Goal: Task Accomplishment & Management: Complete application form

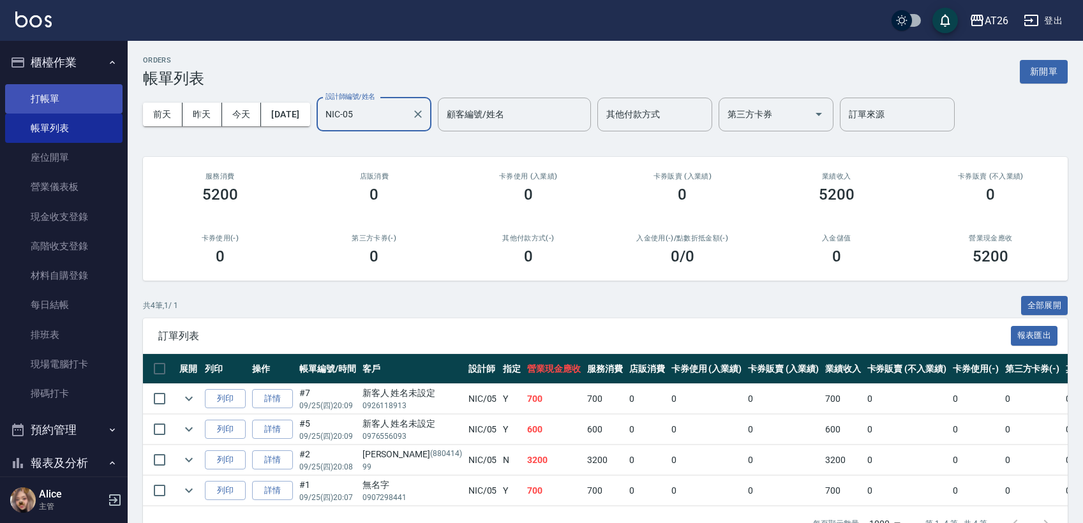
scroll to position [43, 0]
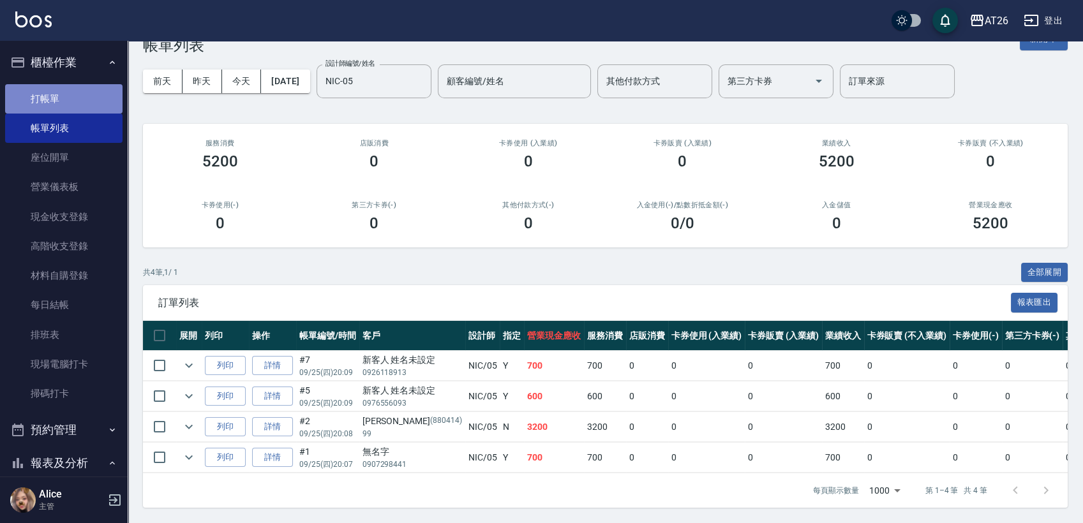
click at [74, 105] on link "打帳單" at bounding box center [63, 98] width 117 height 29
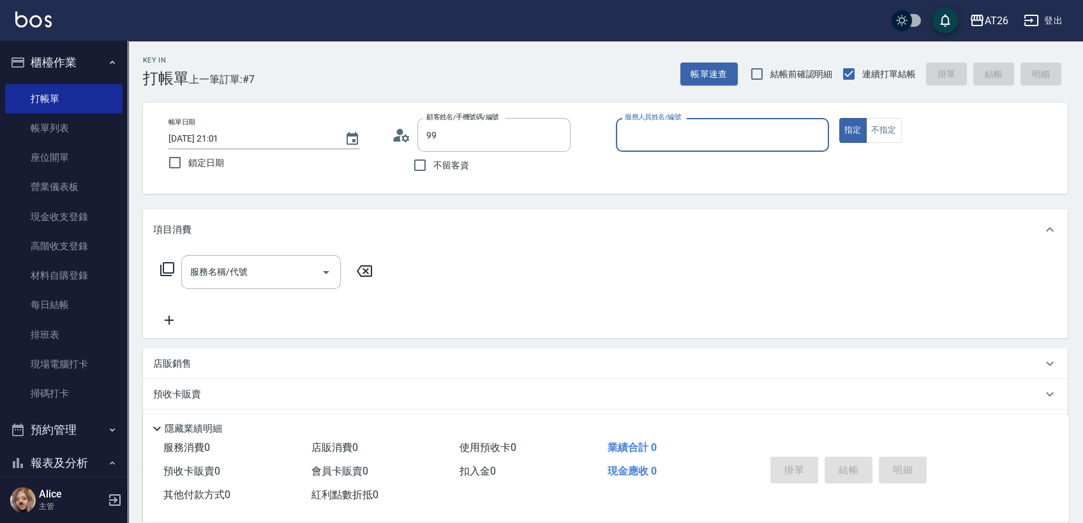
type input "[PERSON_NAME]/99/880414"
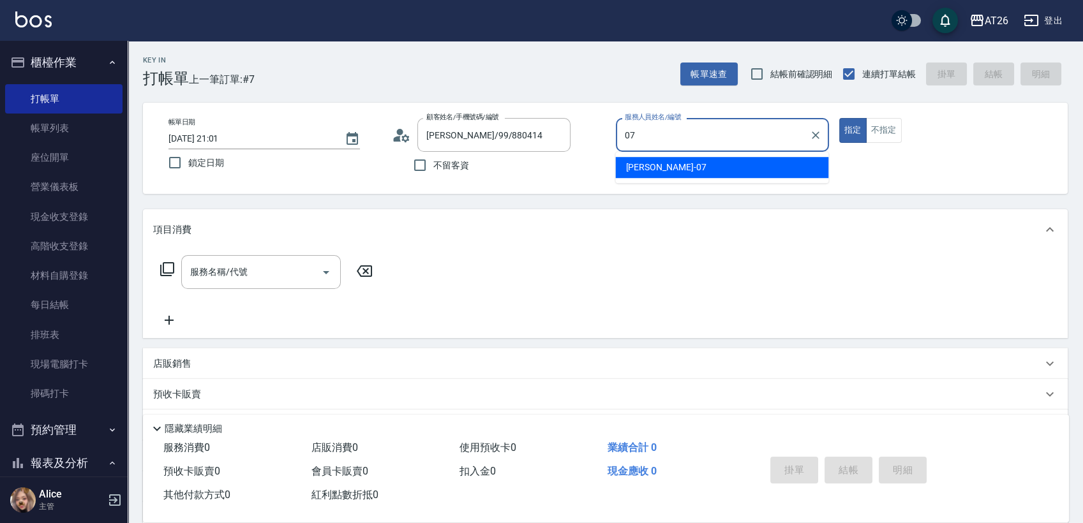
type input "[PERSON_NAME]-07"
type button "true"
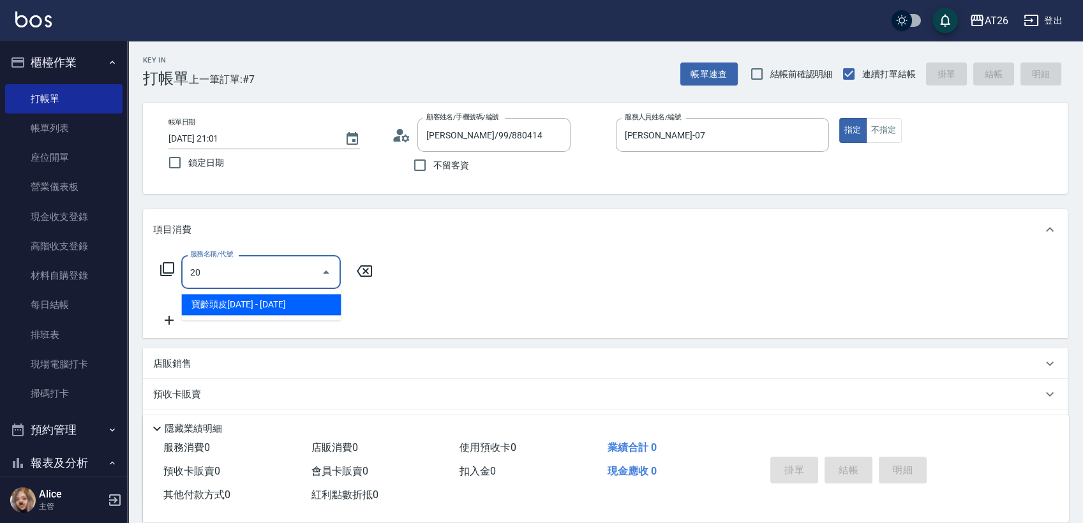
type input "201"
type input "20"
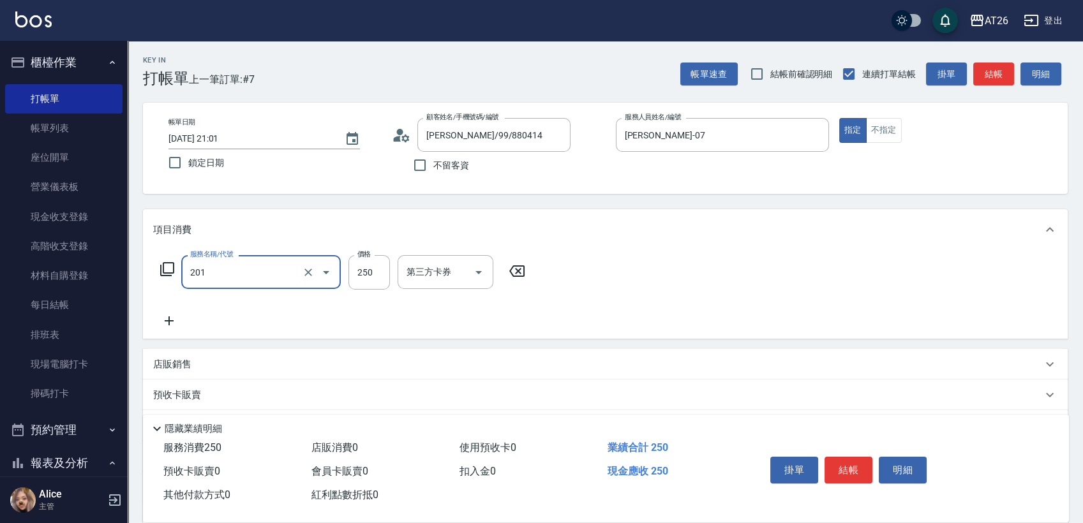
type input "洗髮(201)"
type input "0"
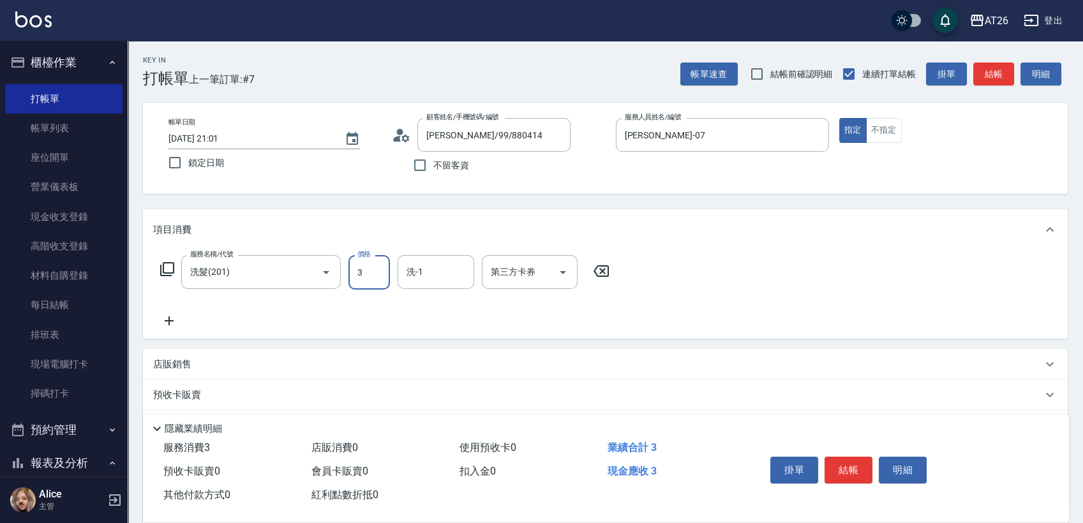
type input "35"
type input "30"
type input "350"
type input "NANA-23"
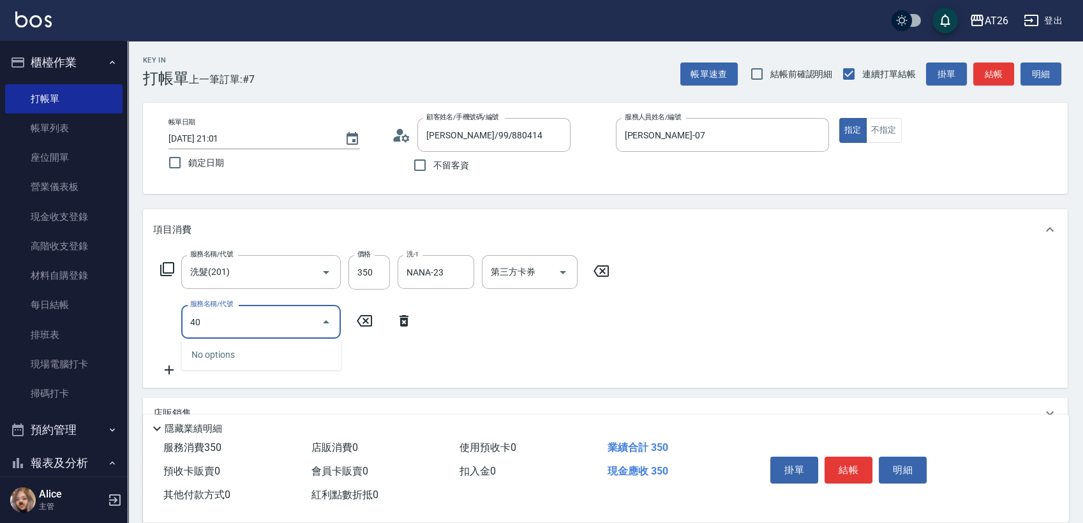
type input "401"
type input "60"
type input "剪髮(401)"
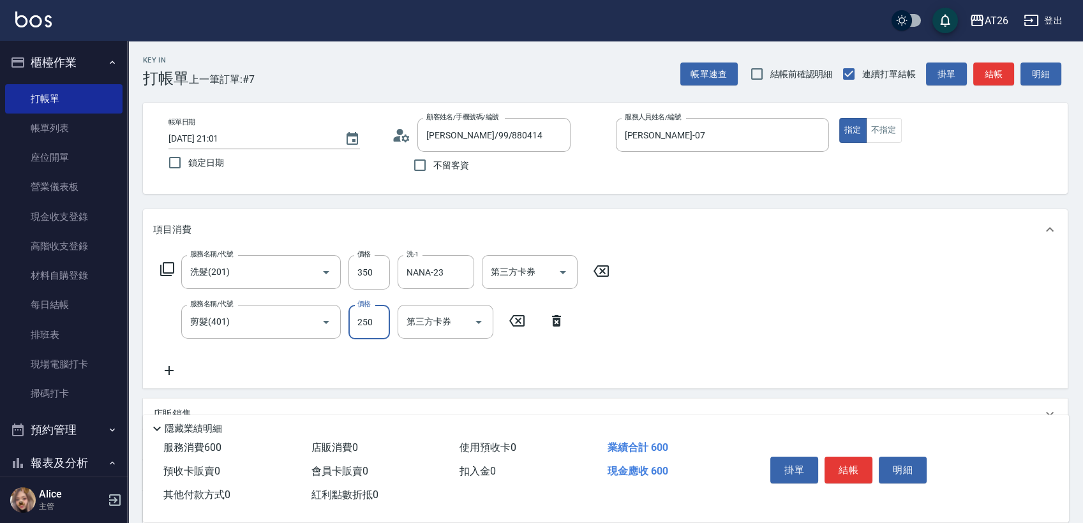
type input "30"
type input "350"
type input "70"
type input "350"
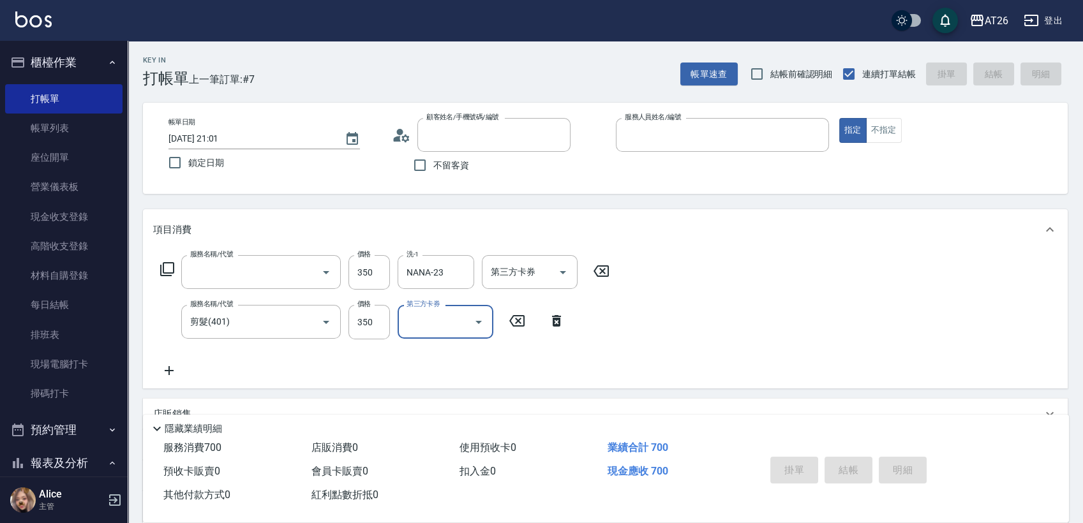
type input "0"
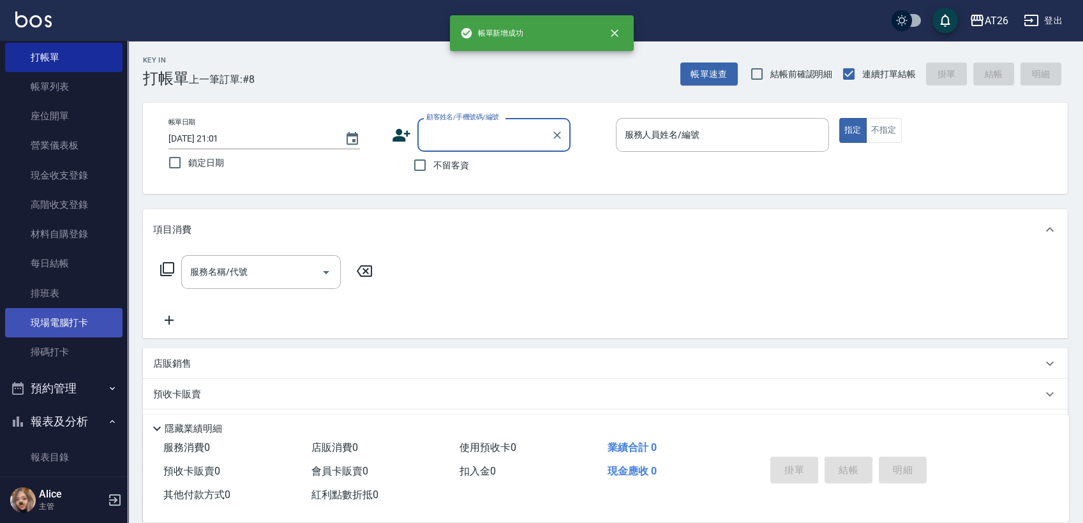
scroll to position [142, 0]
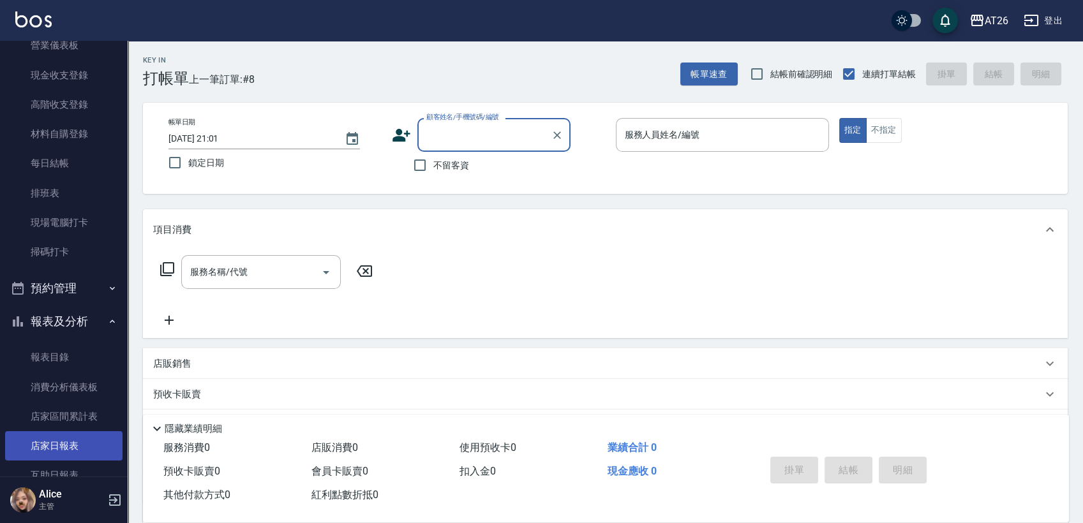
click at [68, 434] on link "店家日報表" at bounding box center [63, 446] width 117 height 29
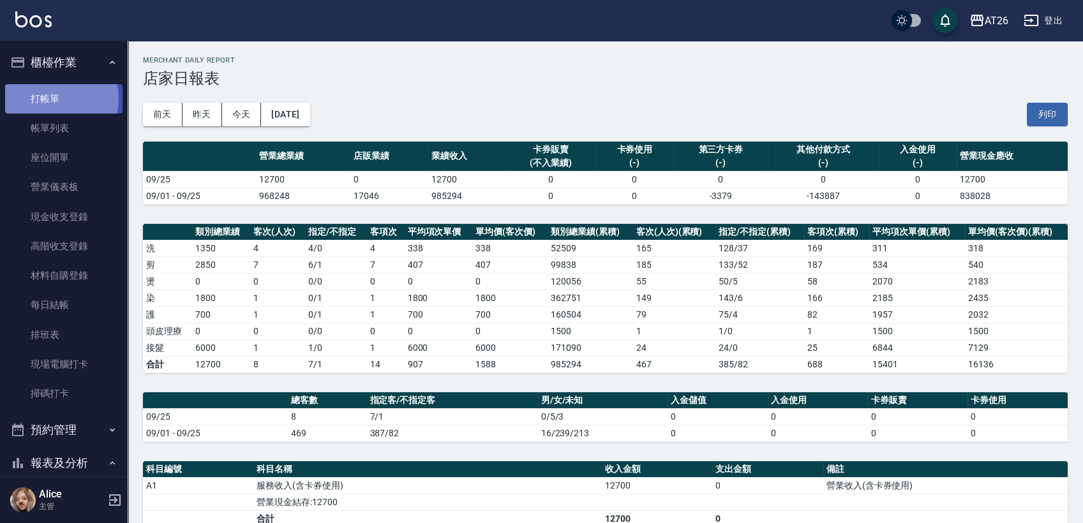
click at [53, 98] on link "打帳單" at bounding box center [63, 98] width 117 height 29
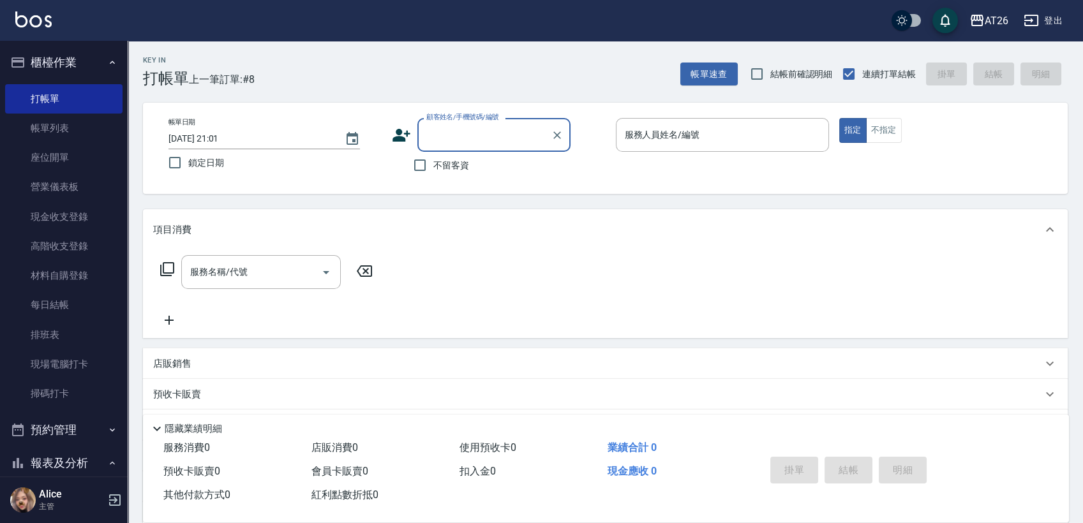
type input "9"
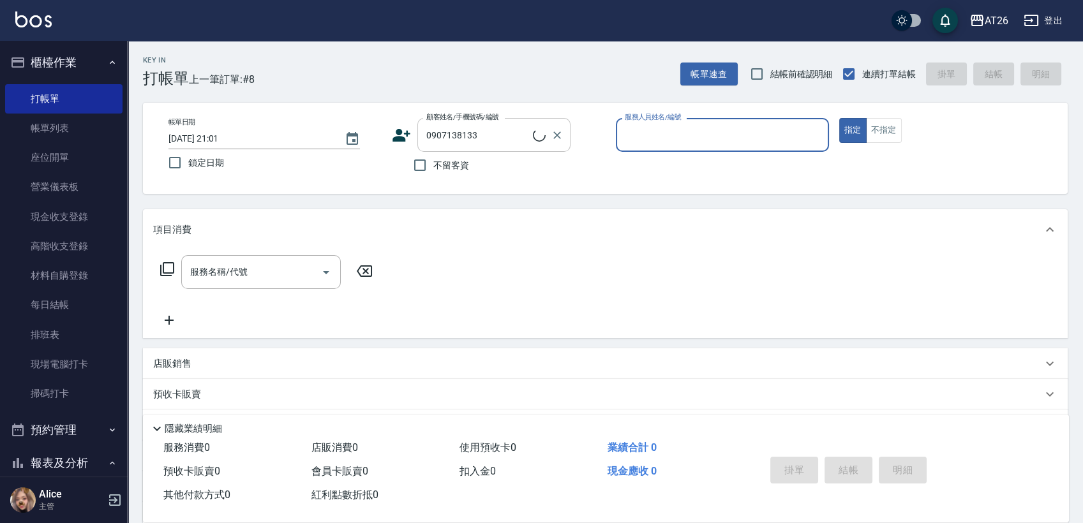
type input "新客人 姓名未設定/0907138133/null"
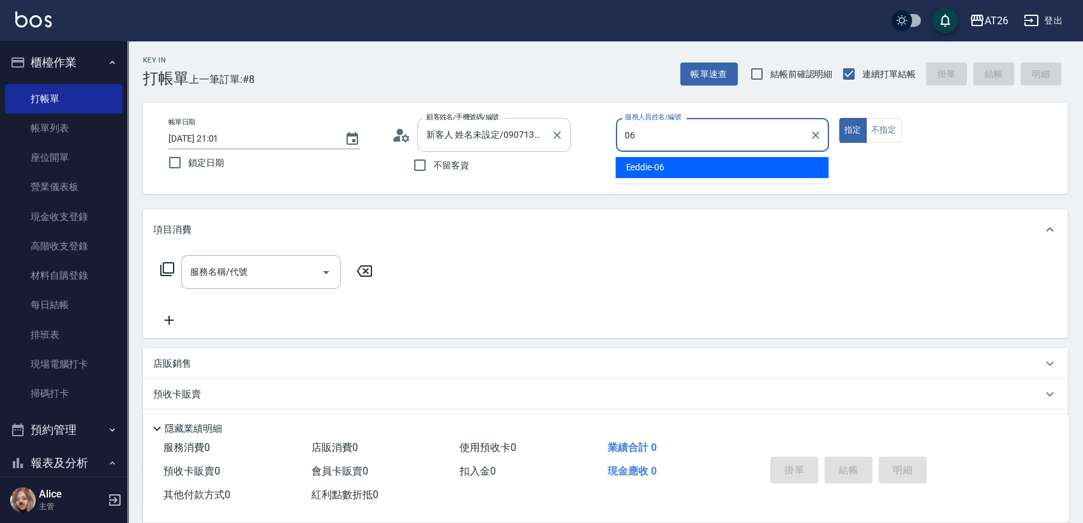
type input "Eeddie-06"
type button "true"
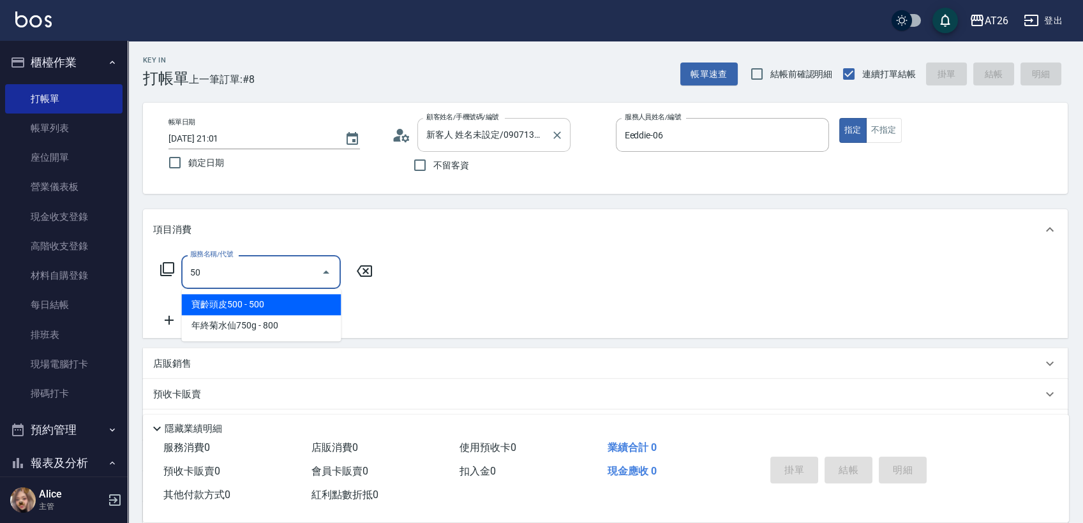
type input "501"
type input "120"
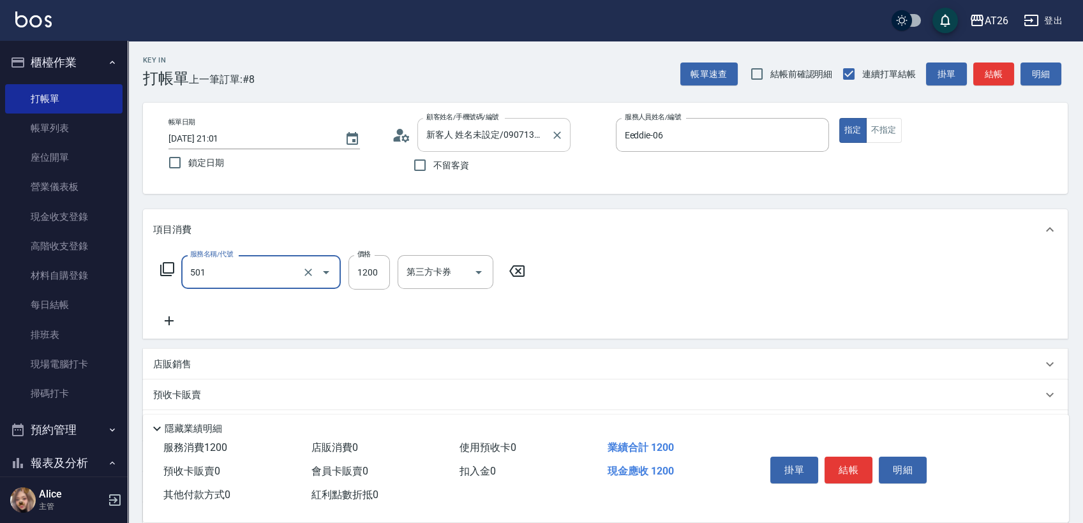
type input "染髮(501)"
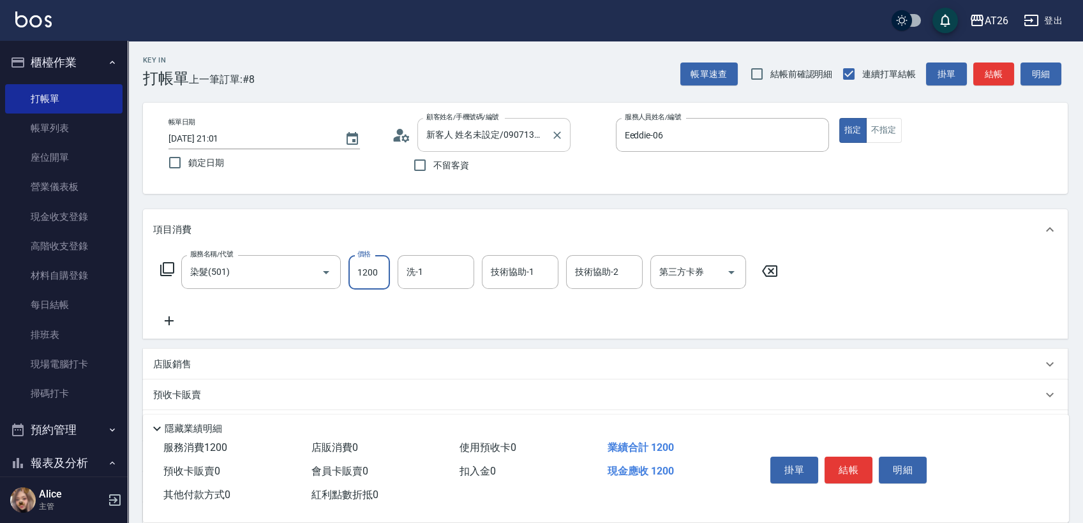
type input "1"
type input "0"
type input "199"
type input "10"
type input "1999"
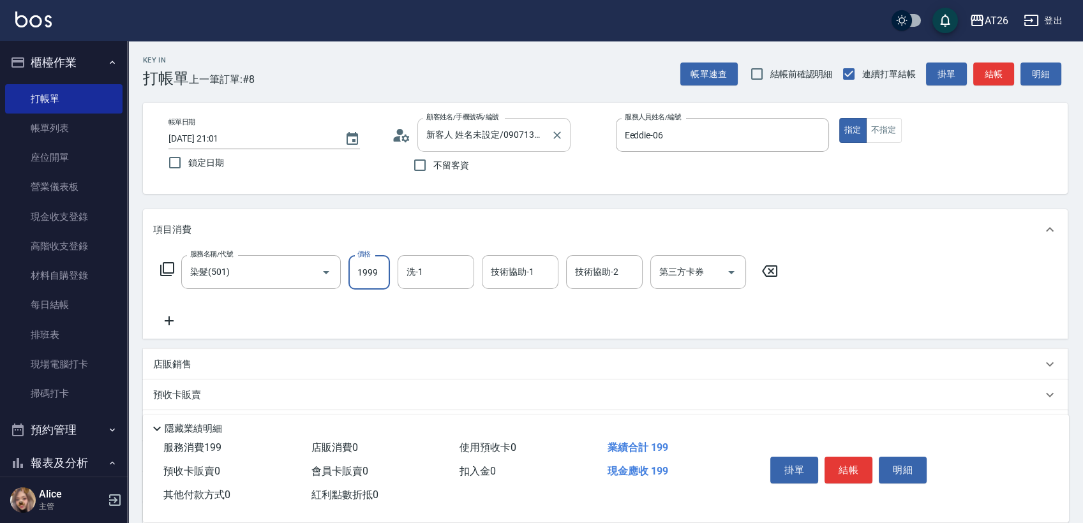
type input "190"
type input "1999"
type input "Tammy-47"
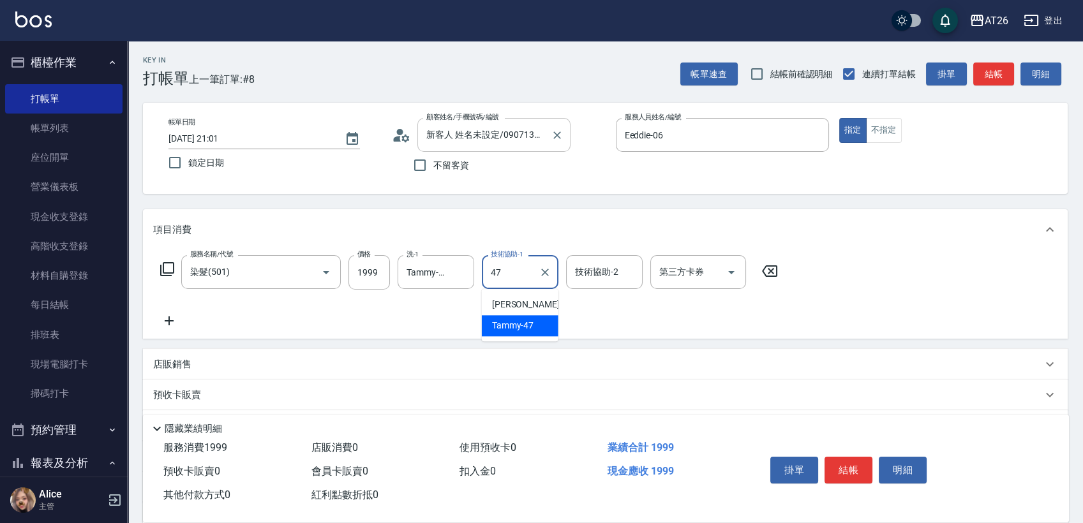
type input "Tammy-47"
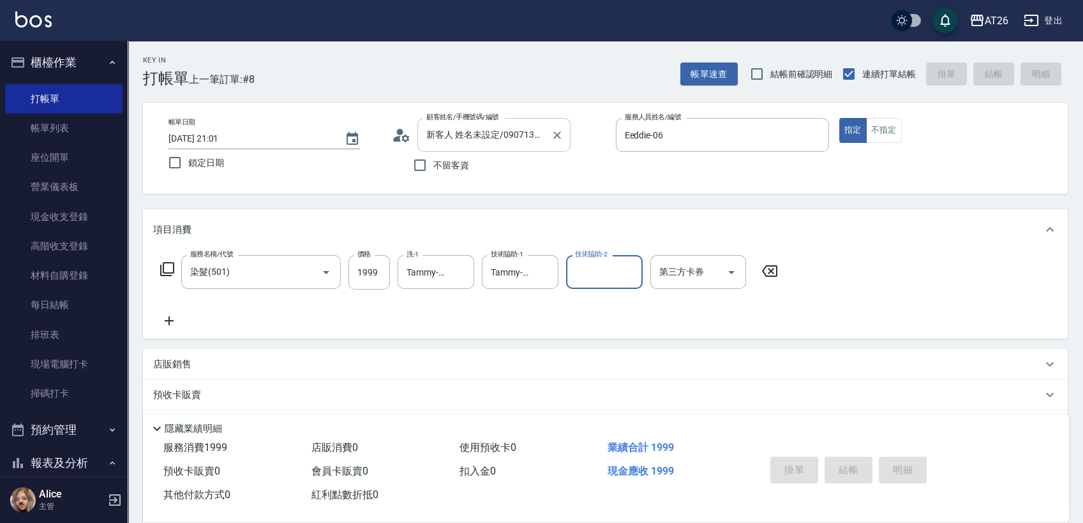
type input "[DATE] 21:02"
type input "0"
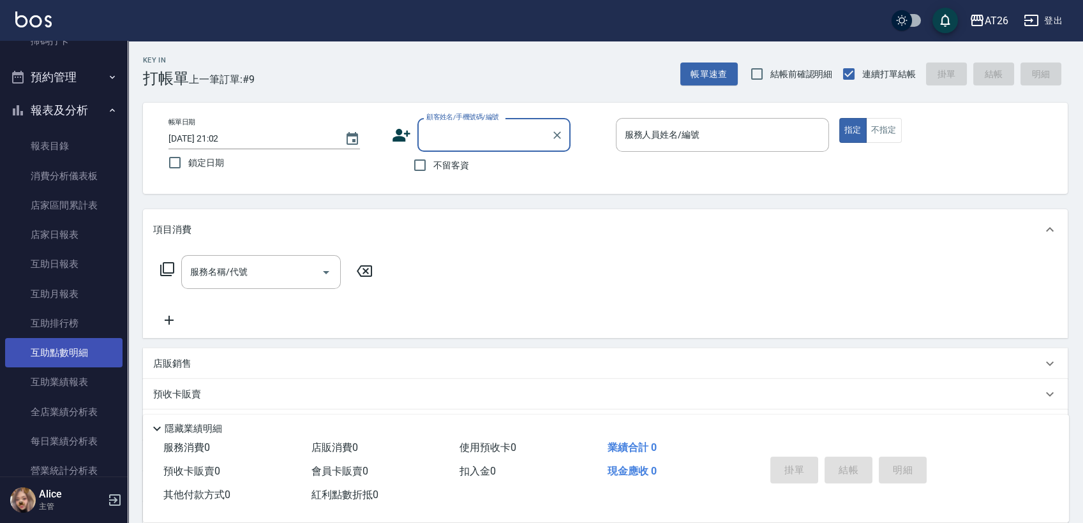
scroll to position [354, 0]
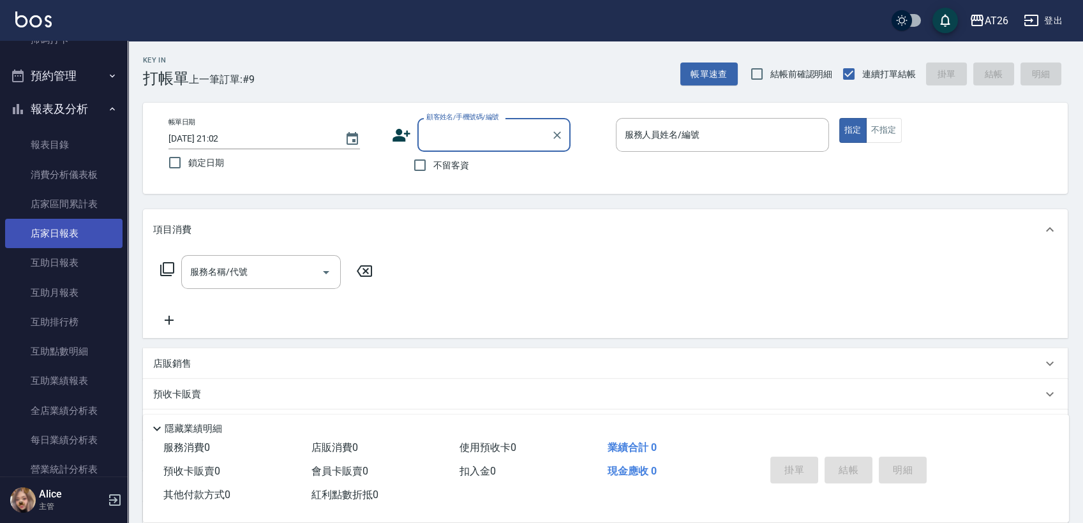
click at [74, 231] on link "店家日報表" at bounding box center [63, 233] width 117 height 29
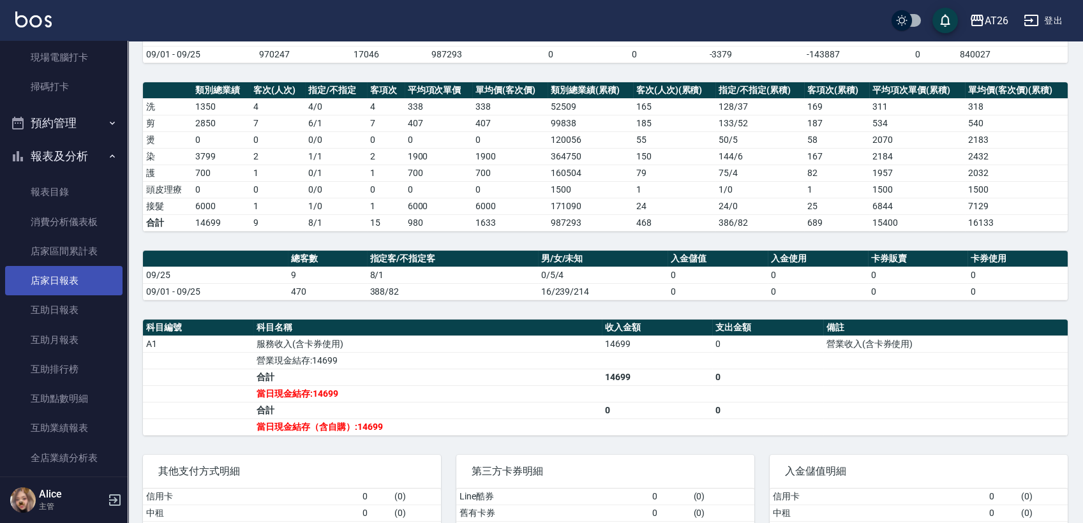
scroll to position [283, 0]
